Goal: Task Accomplishment & Management: Use online tool/utility

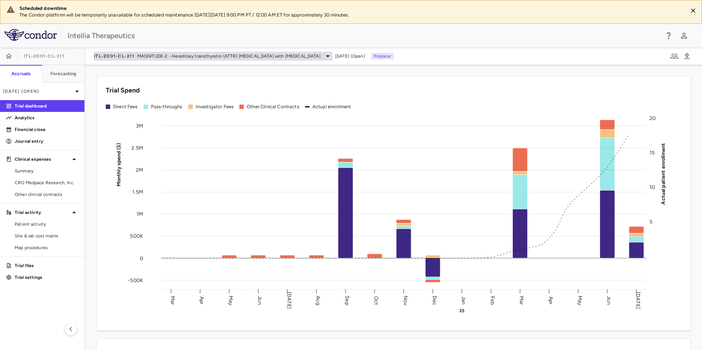
click at [276, 55] on span "MAGNITUDE-2 - Hereditary transthyretin (ATTR) [MEDICAL_DATA] with [MEDICAL_DATA]" at bounding box center [228, 56] width 183 height 7
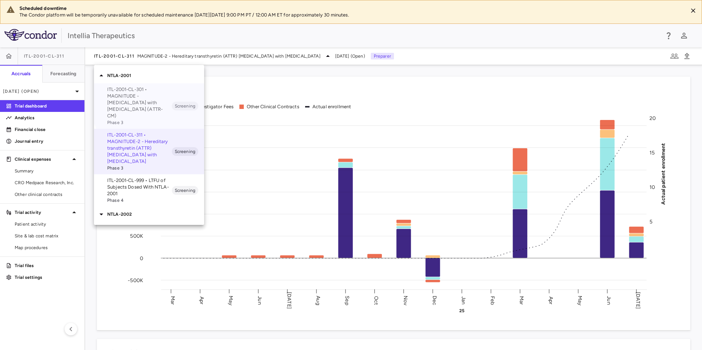
click at [154, 97] on p "ITL-2001-CL-301 • MAGNITUDE - [MEDICAL_DATA] with [MEDICAL_DATA] (ATTR-CM)" at bounding box center [139, 102] width 65 height 33
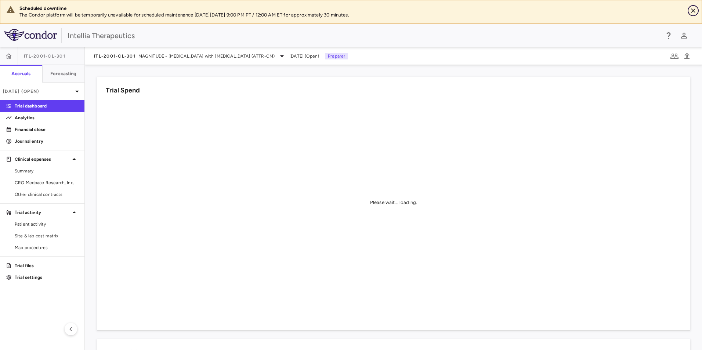
click at [690, 8] on icon "Close" at bounding box center [692, 10] width 7 height 7
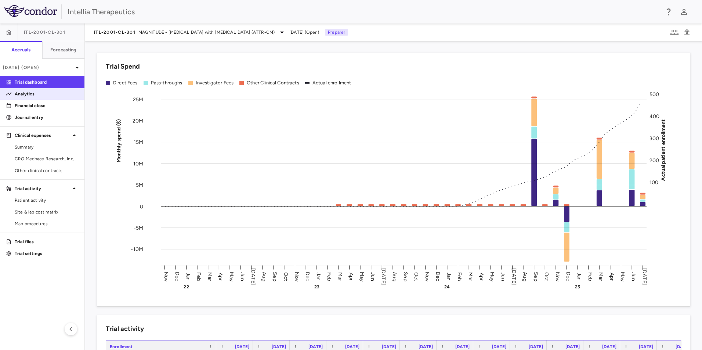
click at [28, 93] on p "Analytics" at bounding box center [47, 94] width 64 height 7
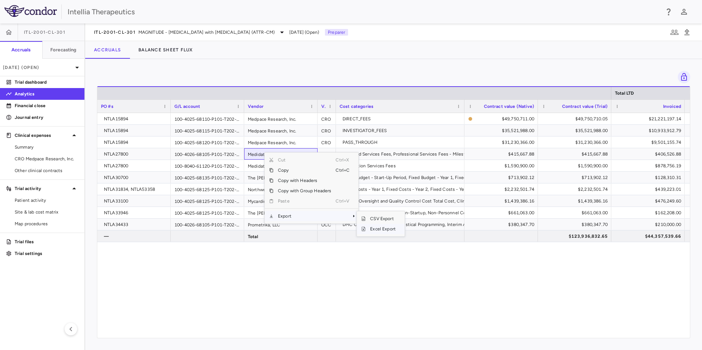
click at [365, 228] on span "SubMenu" at bounding box center [363, 229] width 4 height 4
click at [280, 279] on div "NTLA15894 100-4025-68110-P101-T202-000-F000-F0000-CLN001 Medpace Research, Inc.…" at bounding box center [393, 222] width 592 height 219
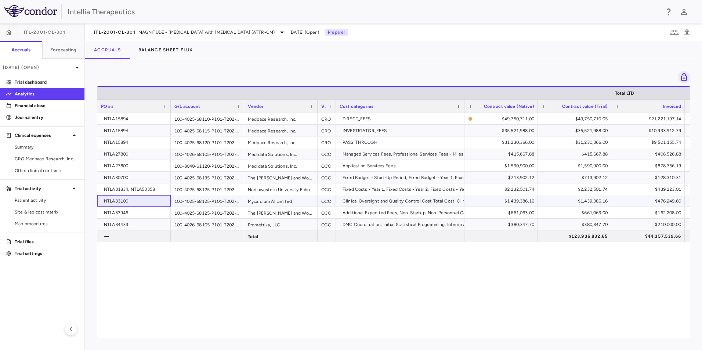
click at [138, 201] on div "NTLA33100" at bounding box center [135, 201] width 63 height 12
click at [265, 200] on div "Mycardium Al Limited" at bounding box center [280, 200] width 73 height 11
click at [519, 197] on div "$1,439,386.16" at bounding box center [502, 201] width 63 height 12
click at [517, 202] on div "$1,439,386.16" at bounding box center [502, 201] width 63 height 12
click at [28, 171] on span "Other clinical contracts" at bounding box center [47, 170] width 64 height 7
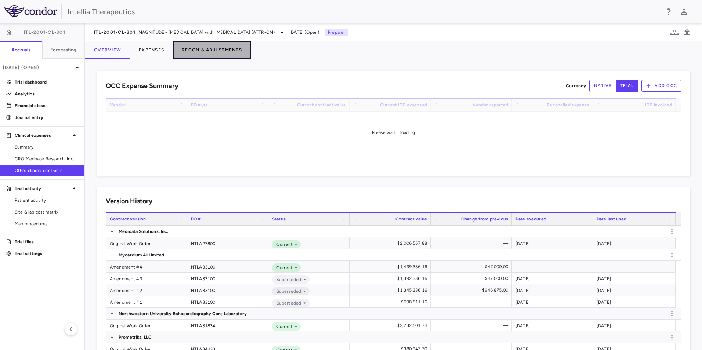
click at [215, 55] on button "Recon & Adjustments" at bounding box center [212, 50] width 78 height 18
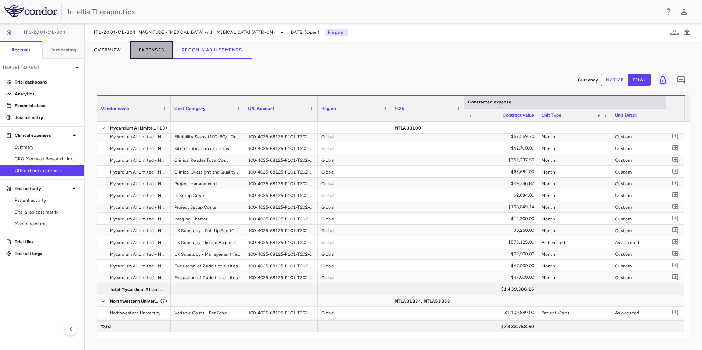
click at [142, 47] on button "Expenses" at bounding box center [151, 50] width 43 height 18
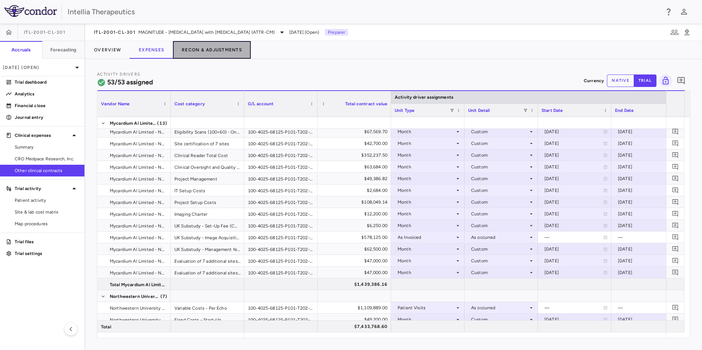
click at [209, 52] on button "Recon & Adjustments" at bounding box center [212, 50] width 78 height 18
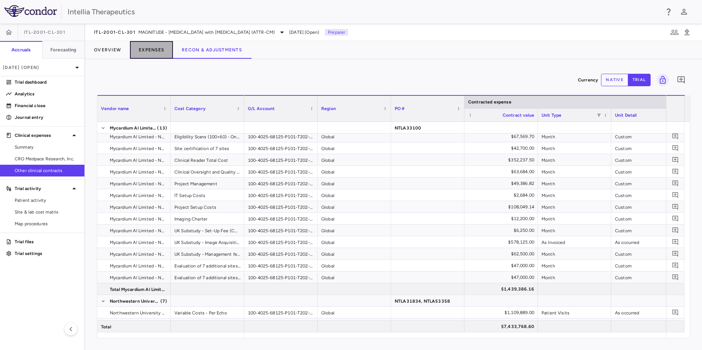
click at [142, 51] on button "Expenses" at bounding box center [151, 50] width 43 height 18
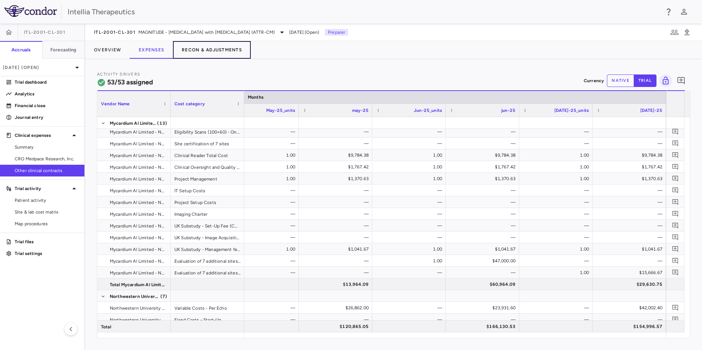
click at [206, 51] on button "Recon & Adjustments" at bounding box center [212, 50] width 78 height 18
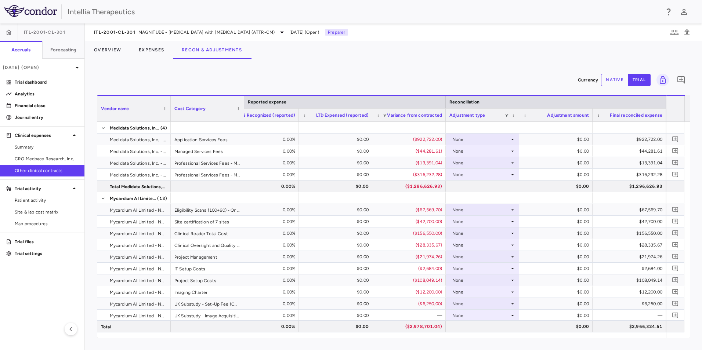
click at [615, 75] on button "native" at bounding box center [614, 80] width 27 height 12
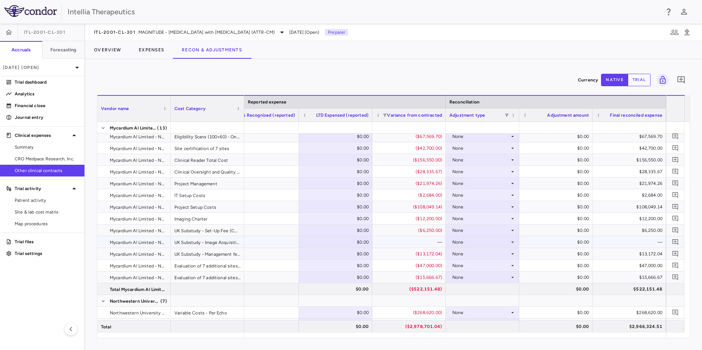
click at [505, 241] on div "None" at bounding box center [480, 242] width 57 height 12
click at [488, 266] on li "Other" at bounding box center [482, 267] width 73 height 11
click at [678, 241] on icon "Add comment" at bounding box center [674, 241] width 7 height 7
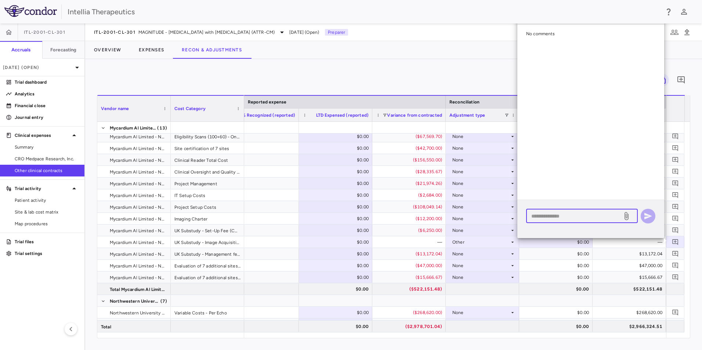
click at [573, 213] on textarea at bounding box center [574, 216] width 86 height 8
click at [551, 217] on textarea "**********" at bounding box center [574, 216] width 86 height 8
click at [559, 215] on textarea "**********" at bounding box center [574, 216] width 86 height 8
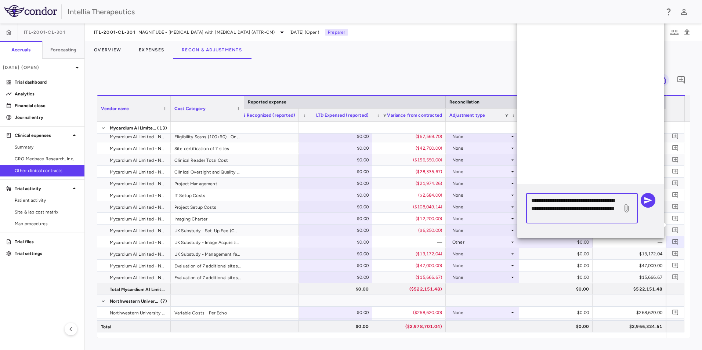
click at [536, 199] on textarea "**********" at bounding box center [574, 208] width 86 height 24
click at [593, 217] on textarea "**********" at bounding box center [574, 208] width 86 height 24
type textarea "**********"
click at [560, 250] on div "$0.00" at bounding box center [556, 254] width 63 height 12
click at [626, 208] on icon at bounding box center [626, 208] width 4 height 8
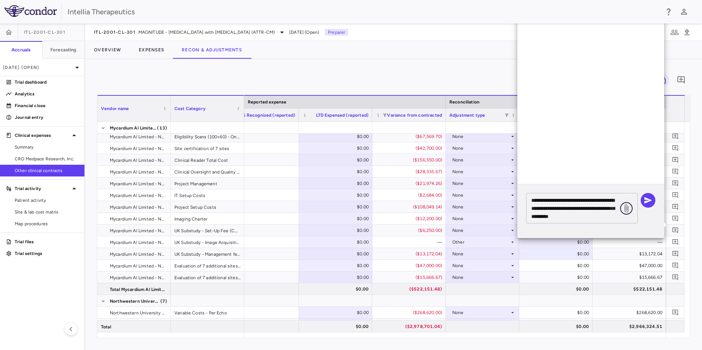
click at [0, 0] on input "file" at bounding box center [0, 0] width 0 height 0
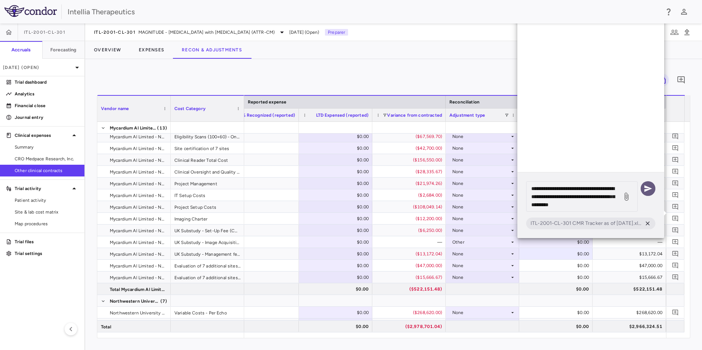
click at [650, 189] on icon "button" at bounding box center [648, 188] width 8 height 7
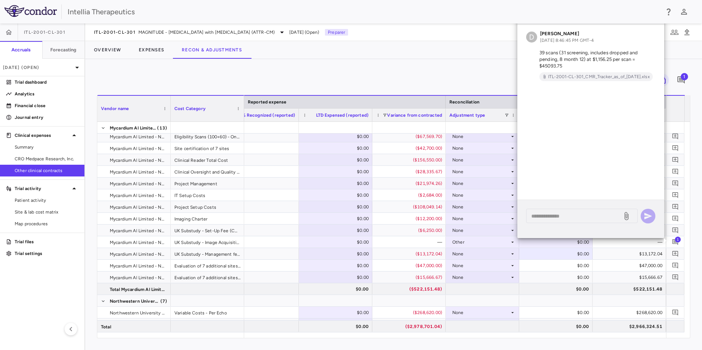
click at [526, 241] on div "Comments D [PERSON_NAME] [DATE] 8:46:45 PM GMT-4 39 scans (31 screening, includ…" at bounding box center [590, 124] width 147 height 249
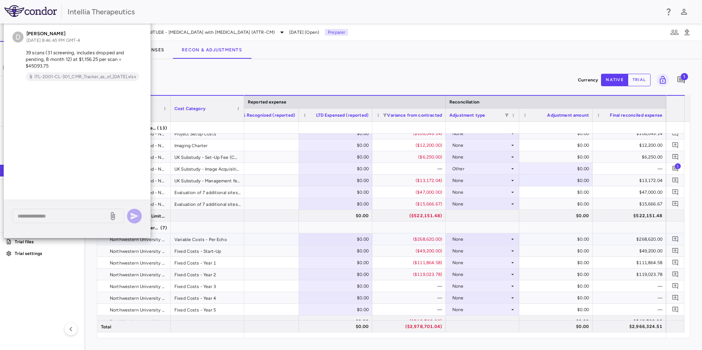
scroll to position [73, 0]
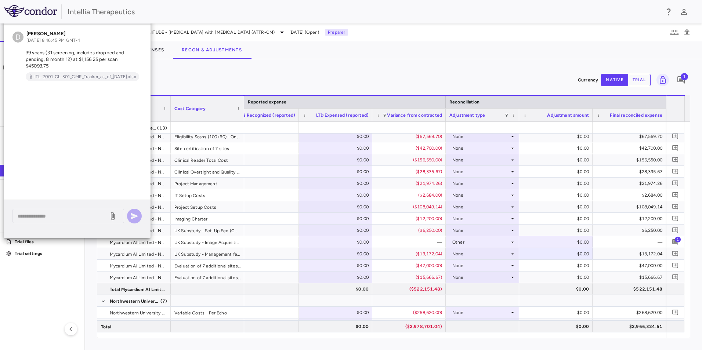
drag, startPoint x: 139, startPoint y: 53, endPoint x: 144, endPoint y: 63, distance: 11.7
click at [144, 63] on div "D [PERSON_NAME] [DATE] 8:46:45 PM GMT-4 39 scans (31 screening, includes droppe…" at bounding box center [77, 56] width 147 height 62
click at [572, 250] on div "$0.00" at bounding box center [556, 254] width 63 height 12
click at [571, 244] on div "$0.00" at bounding box center [556, 242] width 63 height 12
drag, startPoint x: 573, startPoint y: 241, endPoint x: 600, endPoint y: 240, distance: 26.1
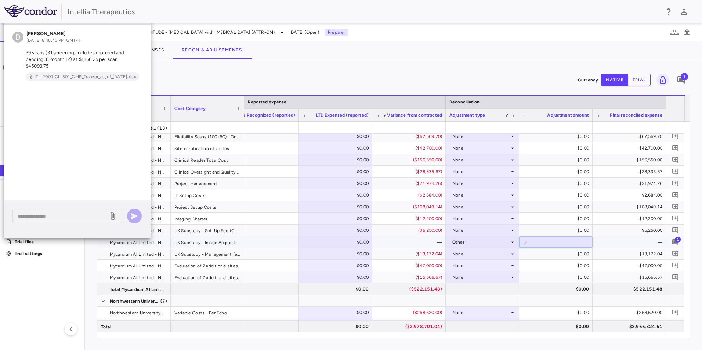
click at [600, 240] on div "— $0.00 — Other ​ * —" at bounding box center [5, 242] width 1321 height 12
type input "********"
click at [548, 80] on div "Currency native trial 1" at bounding box center [393, 80] width 593 height 18
click at [617, 226] on div "$6,250.00" at bounding box center [630, 231] width 63 height 12
click at [72, 281] on aside "ITL-2001-CL-301 Accruals Forecasting [DATE] (Open) Trial dashboard Analytics Fi…" at bounding box center [42, 186] width 85 height 327
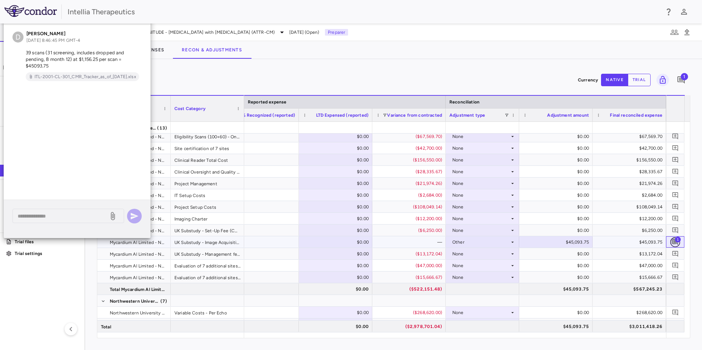
click at [674, 243] on icon "Add comment" at bounding box center [675, 242] width 6 height 6
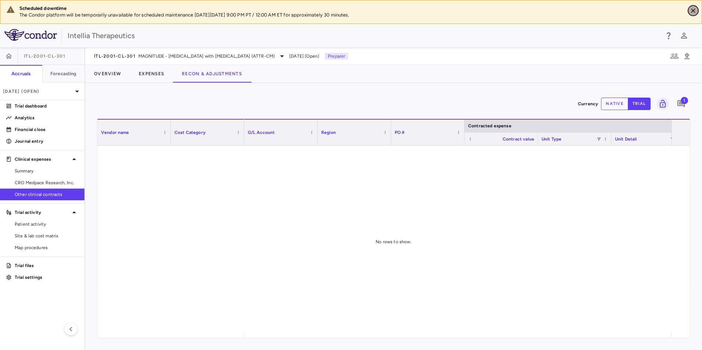
click at [689, 8] on icon "Close" at bounding box center [692, 10] width 7 height 7
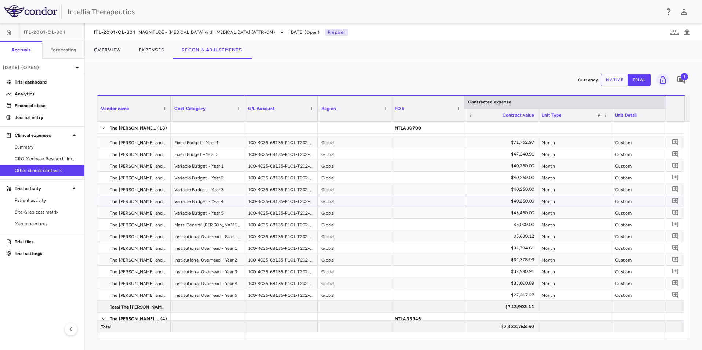
scroll to position [436, 0]
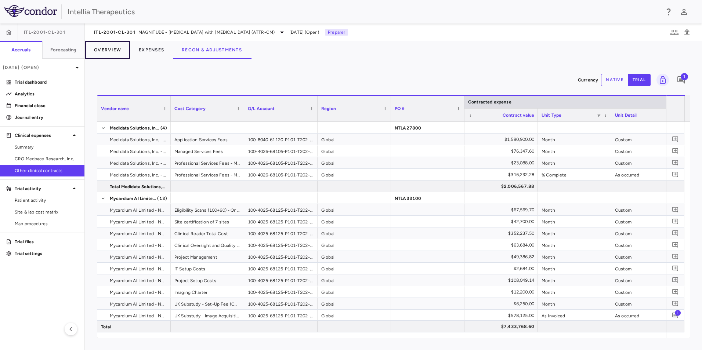
click at [118, 49] on button "Overview" at bounding box center [107, 50] width 45 height 18
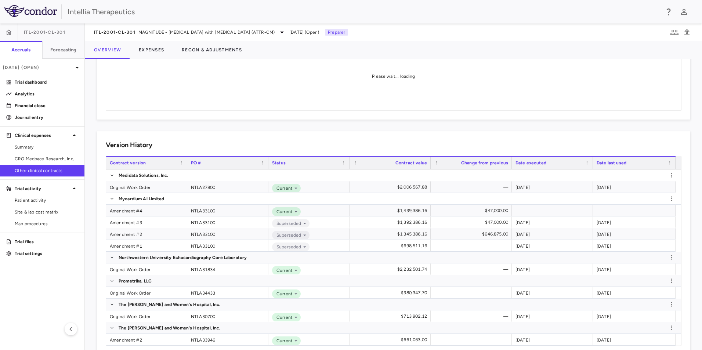
scroll to position [73, 0]
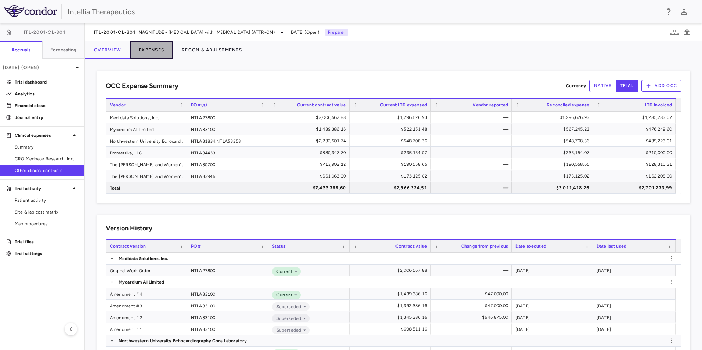
click at [160, 51] on button "Expenses" at bounding box center [151, 50] width 43 height 18
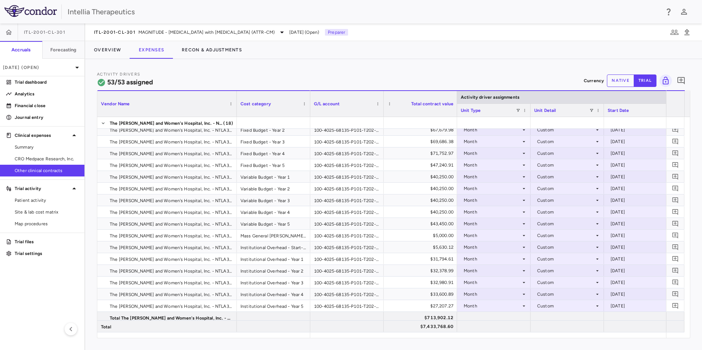
drag, startPoint x: 170, startPoint y: 110, endPoint x: 233, endPoint y: 148, distance: 73.2
click at [236, 108] on div at bounding box center [236, 104] width 3 height 26
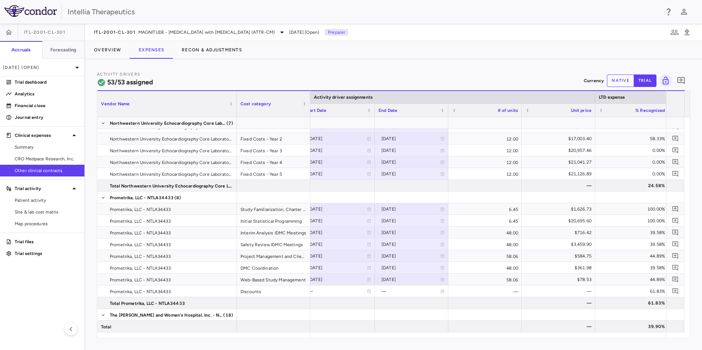
scroll to position [0, 342]
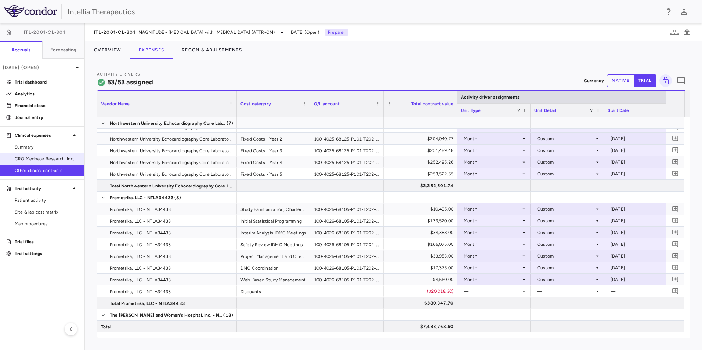
click at [65, 160] on span "CRO Medpace Research, Inc." at bounding box center [47, 159] width 64 height 7
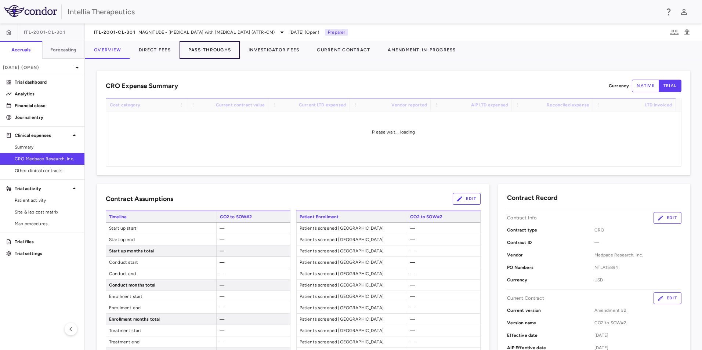
click at [209, 49] on button "Pass-Throughs" at bounding box center [209, 50] width 60 height 18
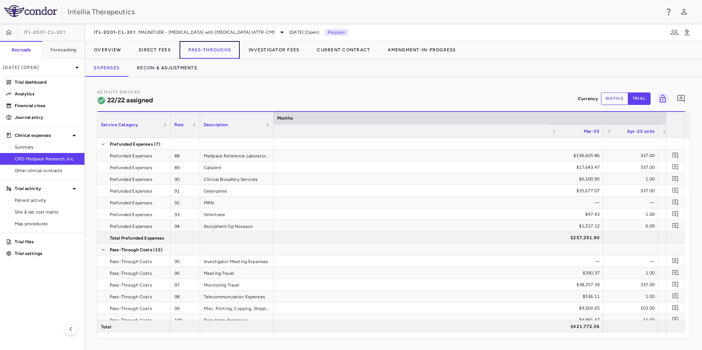
scroll to position [0, 5644]
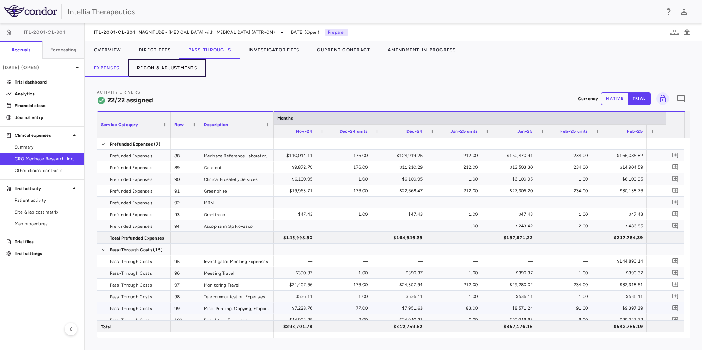
click at [160, 66] on button "Recon & Adjustments" at bounding box center [167, 68] width 78 height 18
